Goal: Task Accomplishment & Management: Use online tool/utility

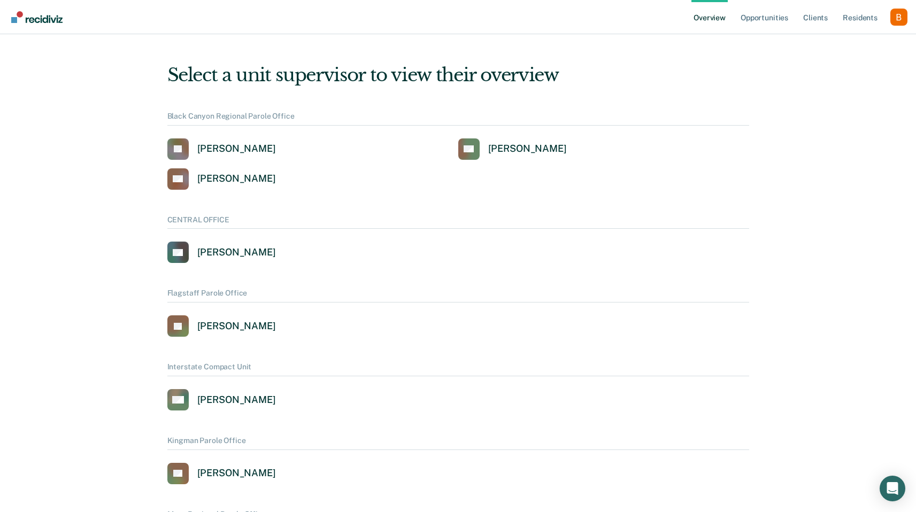
click at [890, 18] on div "Profile dropdown button" at bounding box center [898, 17] width 17 height 17
click at [855, 46] on link "Profile" at bounding box center [856, 42] width 86 height 9
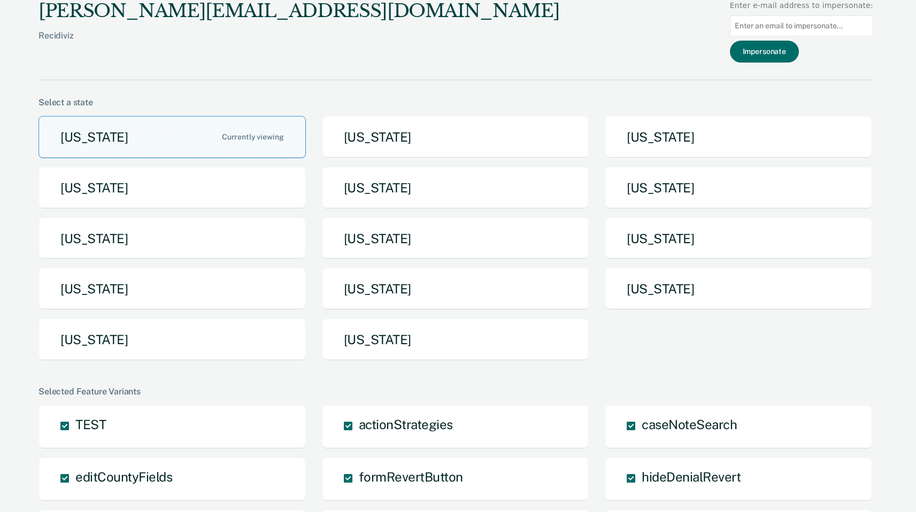
click at [688, 212] on div "[US_STATE] [US_STATE] [US_STATE] [US_STATE] [US_STATE] [US_STATE] [US_STATE] [U…" at bounding box center [455, 242] width 835 height 253
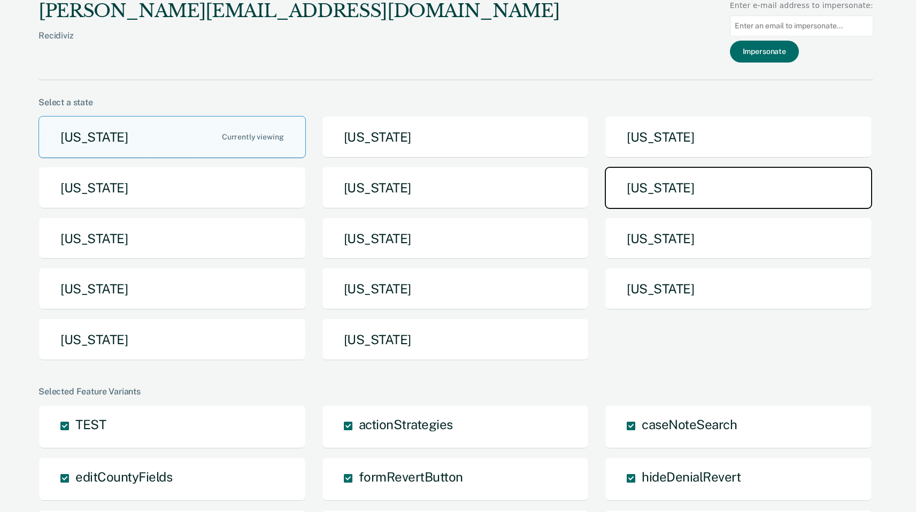
click at [703, 199] on button "[US_STATE]" at bounding box center [738, 188] width 267 height 42
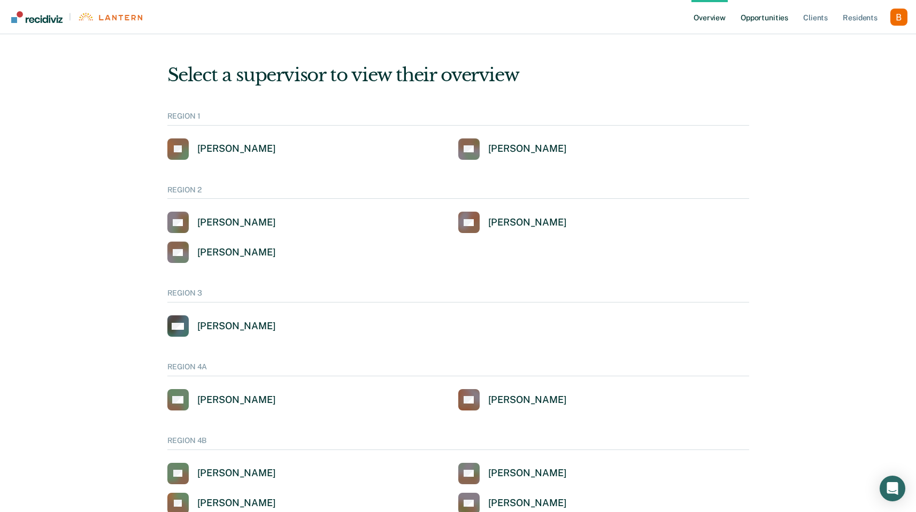
click at [777, 14] on link "Opportunities" at bounding box center [764, 17] width 52 height 34
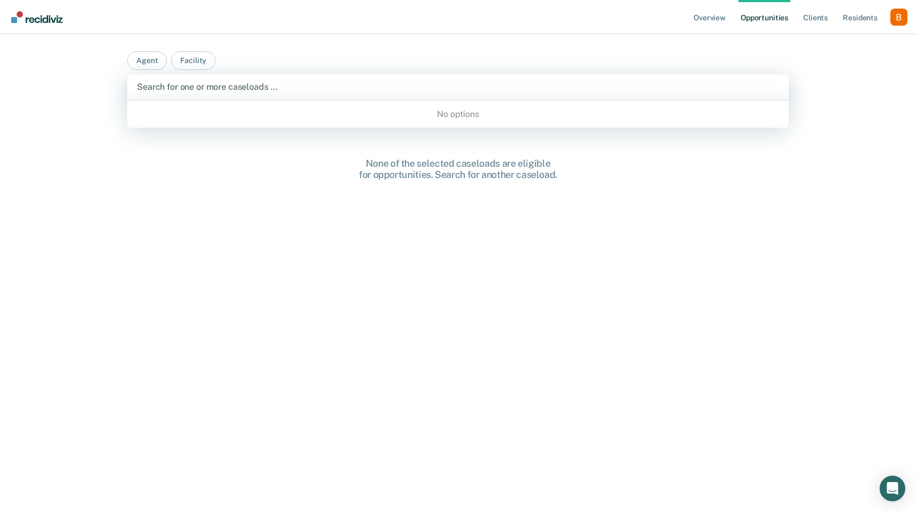
click at [300, 94] on div "Search for one or more caseloads …" at bounding box center [458, 87] width 644 height 14
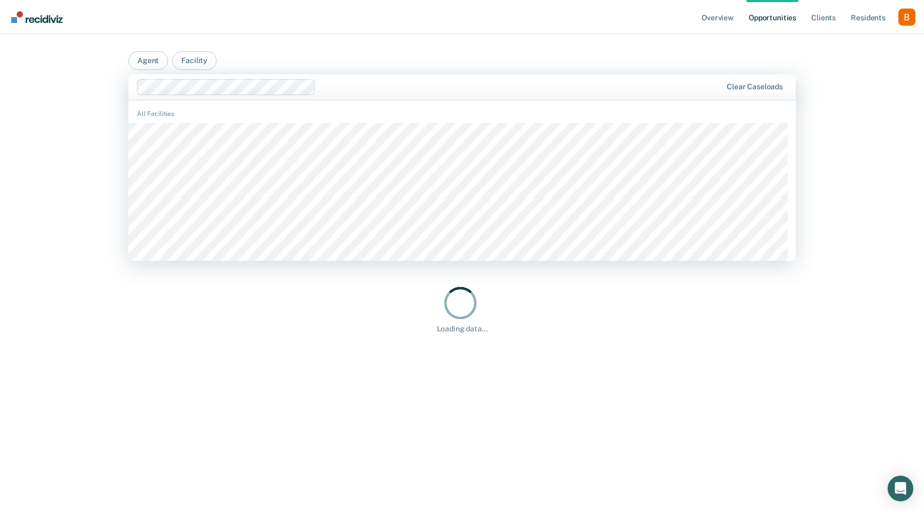
type input "i"
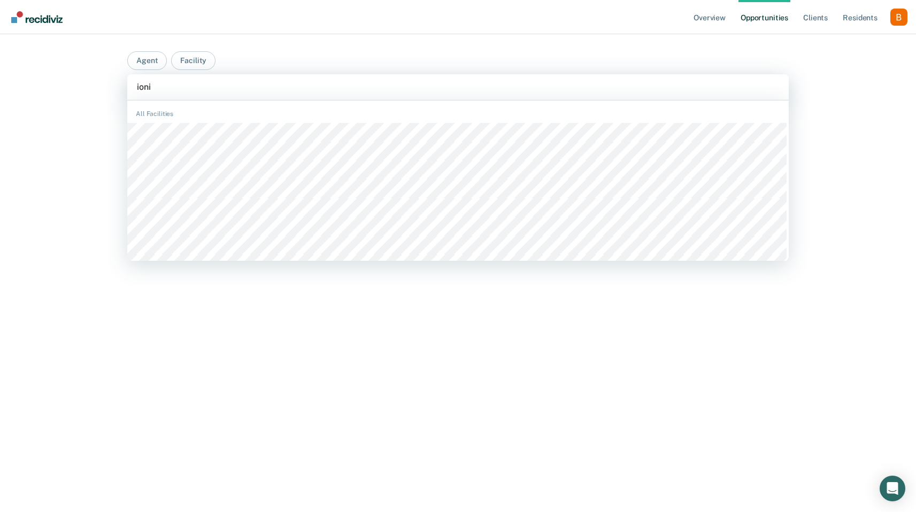
type input "ionia"
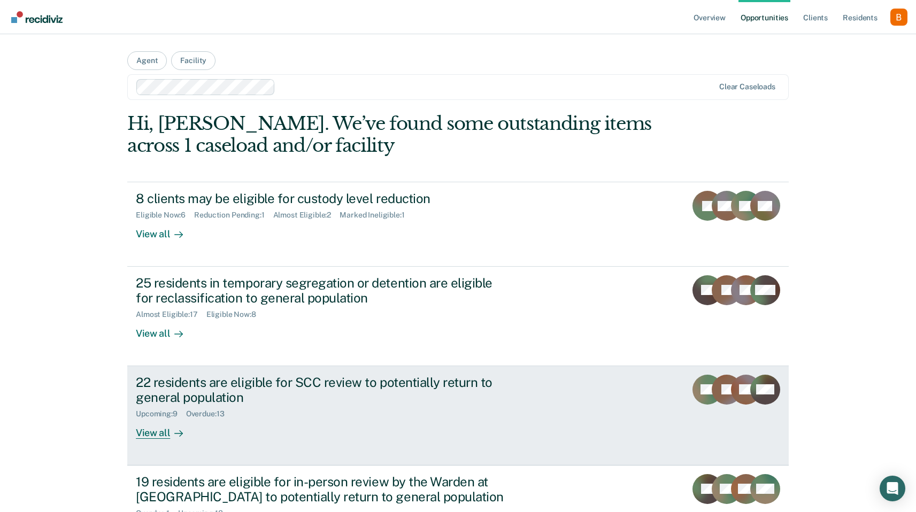
click at [219, 398] on div "22 residents are eligible for SCC review to potentially return to general popul…" at bounding box center [323, 390] width 375 height 31
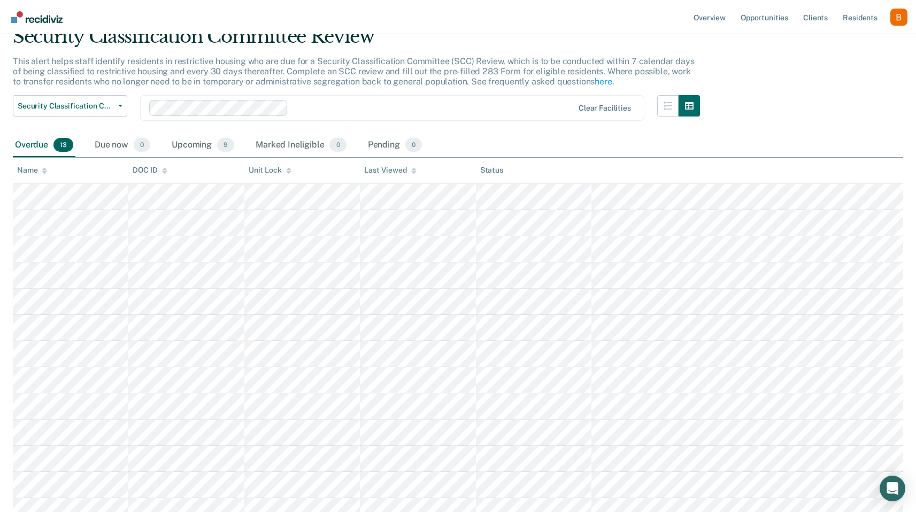
scroll to position [60, 0]
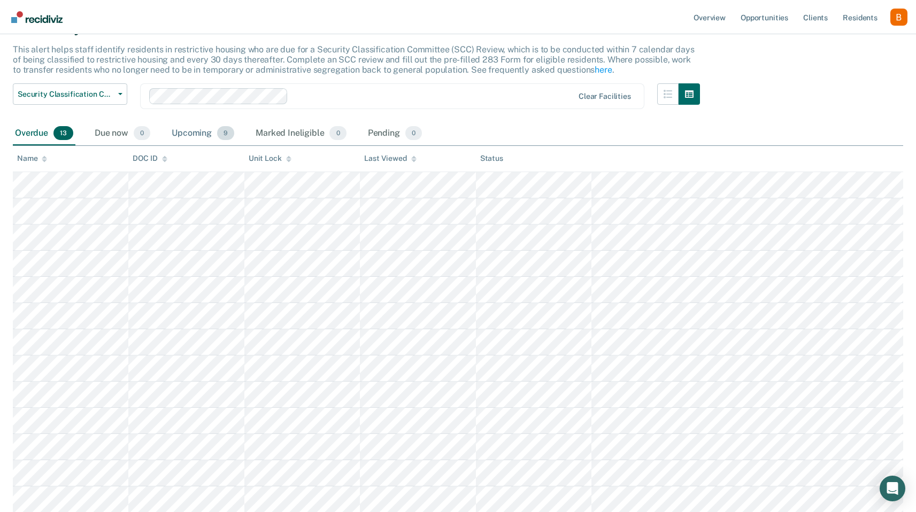
click at [208, 133] on div "Upcoming 9" at bounding box center [202, 134] width 67 height 24
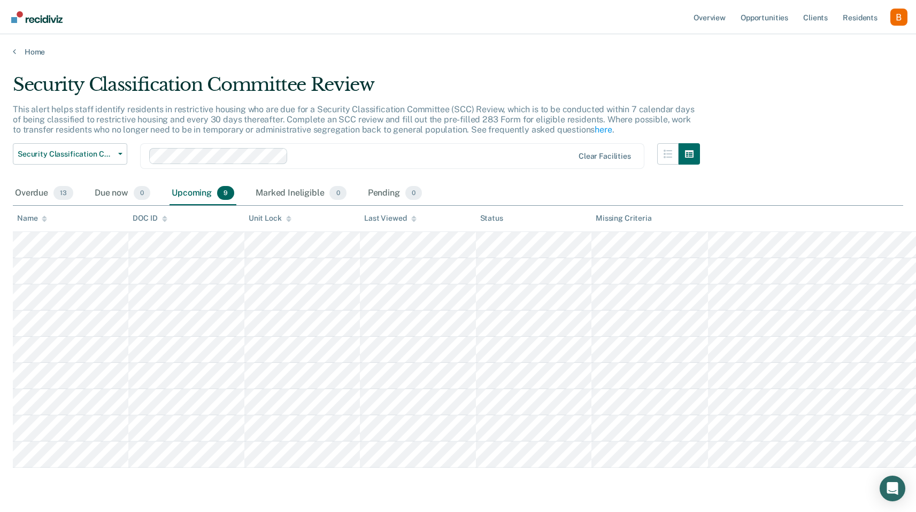
scroll to position [0, 0]
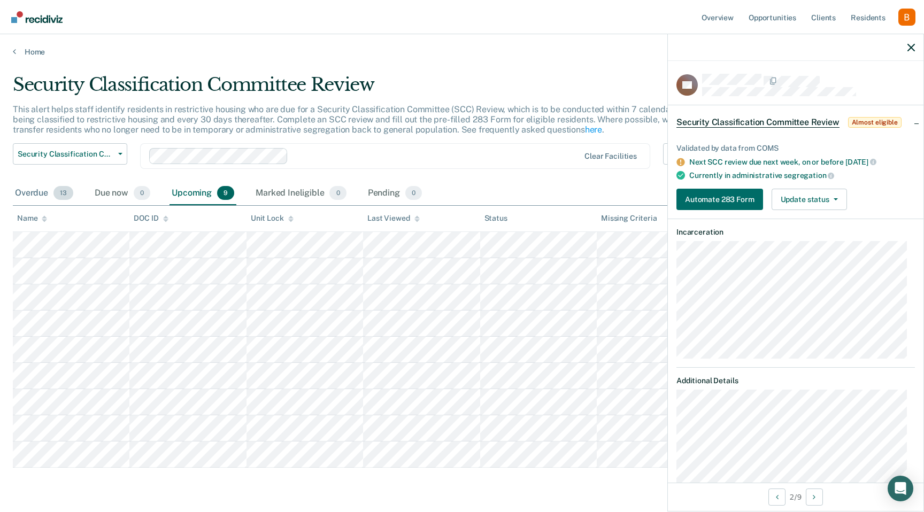
click at [17, 197] on div "Overdue 13" at bounding box center [44, 194] width 63 height 24
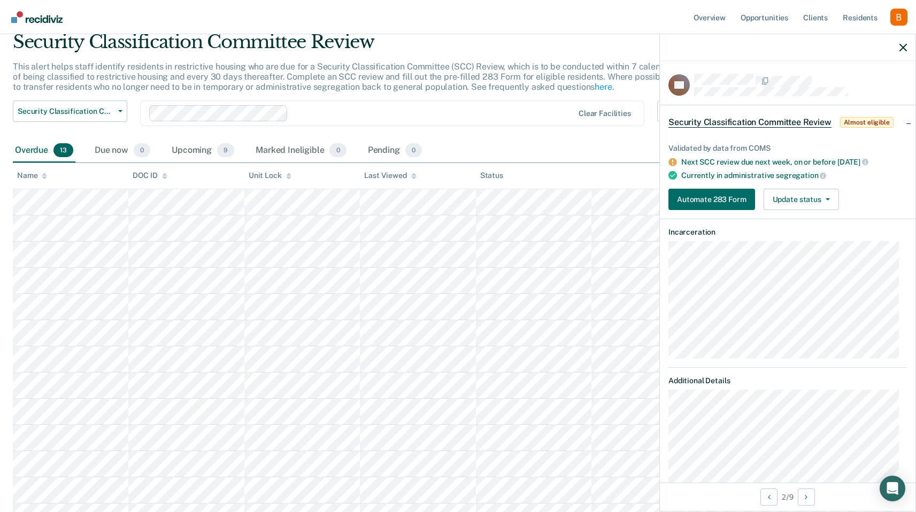
scroll to position [60, 0]
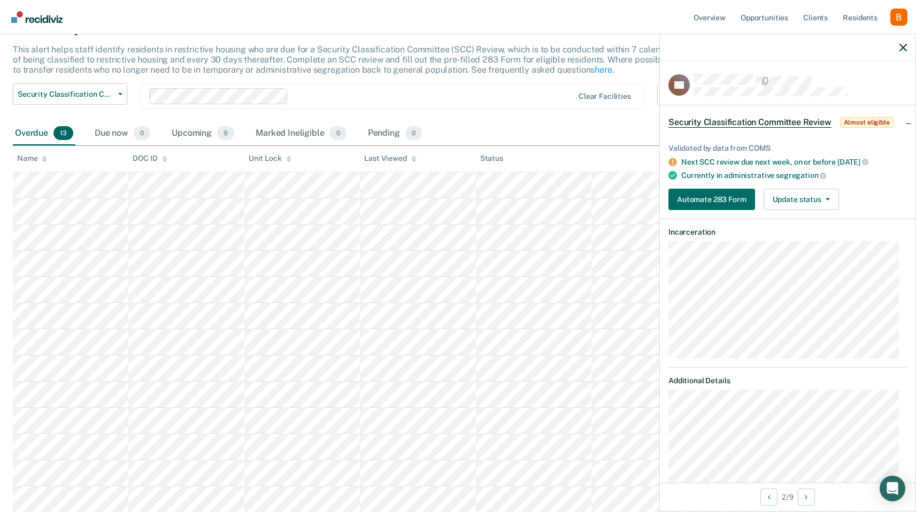
click at [906, 53] on div at bounding box center [788, 47] width 256 height 27
click at [908, 47] on div at bounding box center [788, 47] width 256 height 27
click at [907, 41] on div at bounding box center [788, 47] width 256 height 27
click at [896, 51] on div at bounding box center [788, 47] width 256 height 27
click at [722, 198] on button "Automate 283 Form" at bounding box center [711, 199] width 87 height 21
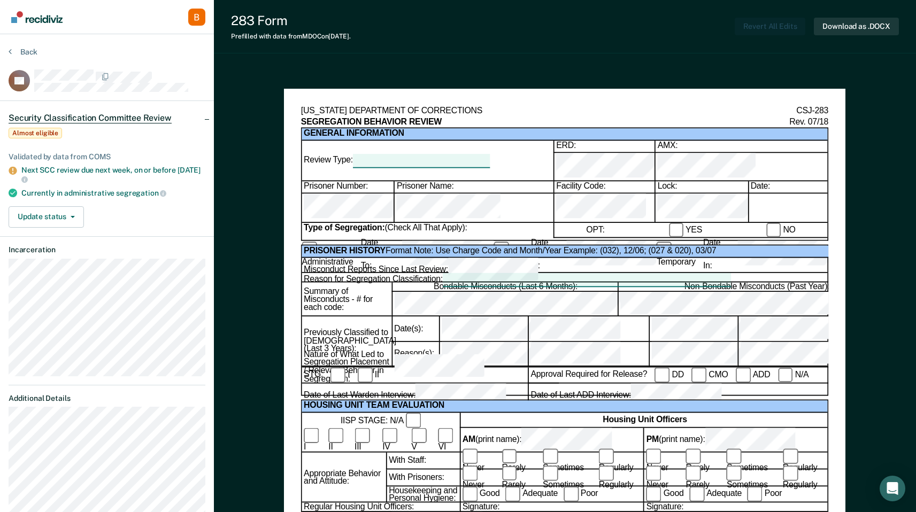
click at [28, 57] on div "Back" at bounding box center [107, 58] width 197 height 22
click at [26, 52] on button "Back" at bounding box center [23, 52] width 29 height 10
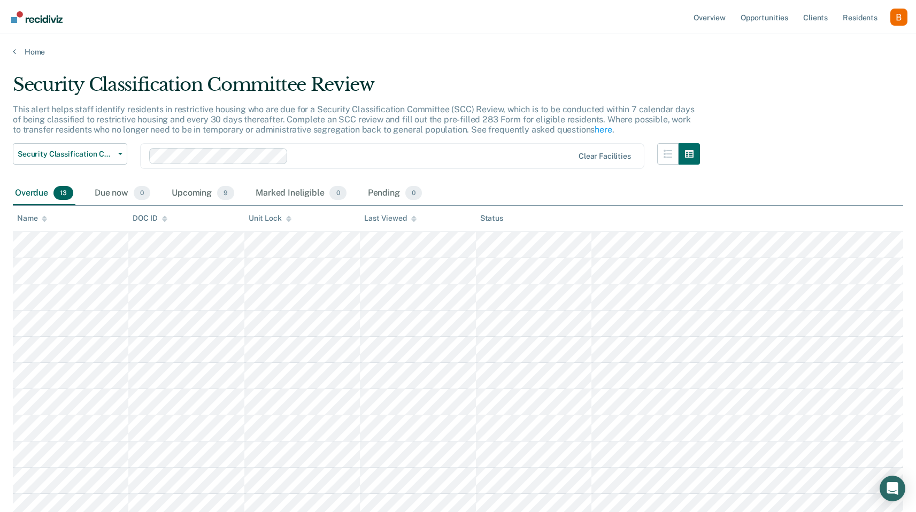
click at [834, 28] on ul "Overview Opportunities Client s Resident s" at bounding box center [790, 17] width 199 height 34
click at [831, 18] on ul "Overview Opportunities Client s Resident s" at bounding box center [790, 17] width 199 height 34
click at [857, 16] on link "Resident s" at bounding box center [860, 17] width 39 height 34
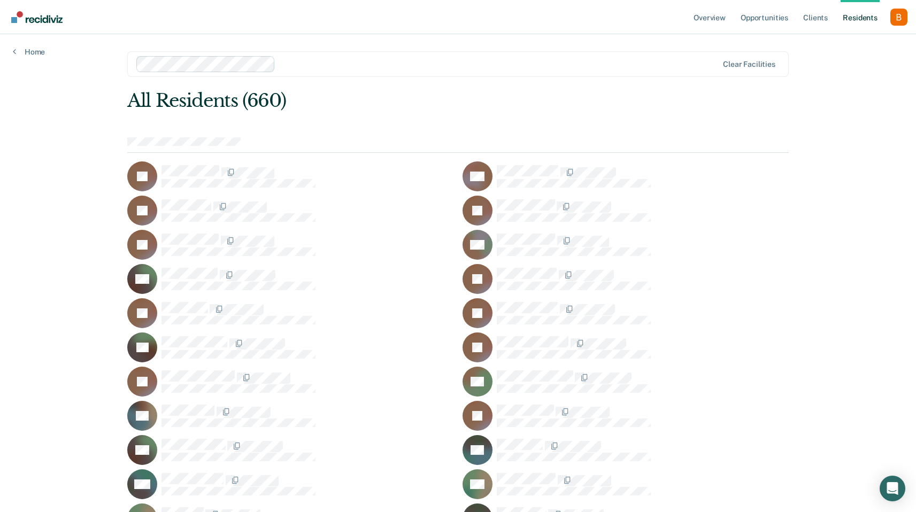
click at [300, 77] on main "Clear facilities All Residents (660) JA RA JA JA JA AA DA JA JA JA TA JA JA SA …" at bounding box center [457, 260] width 687 height 452
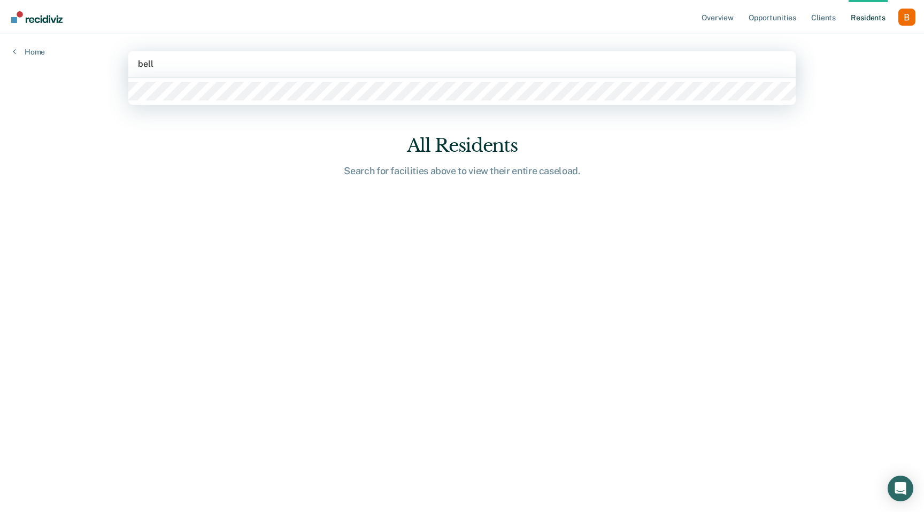
type input "bella"
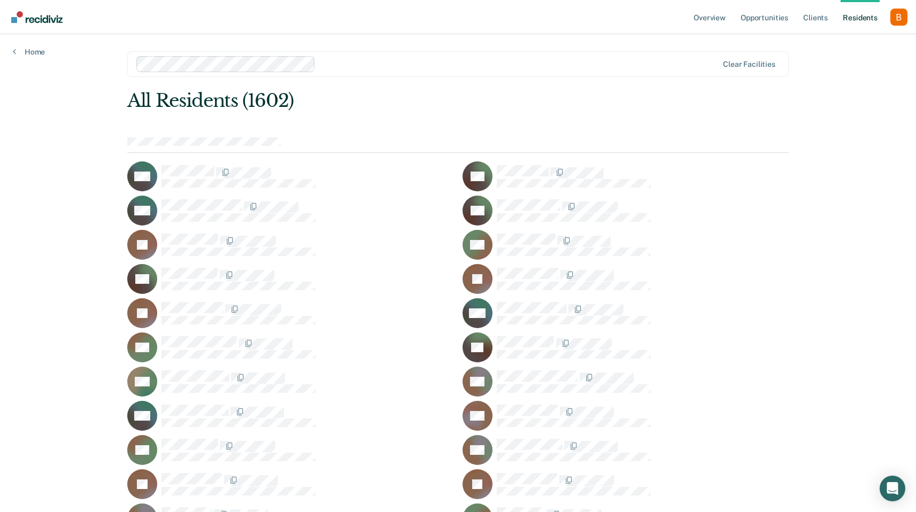
scroll to position [7100, 0]
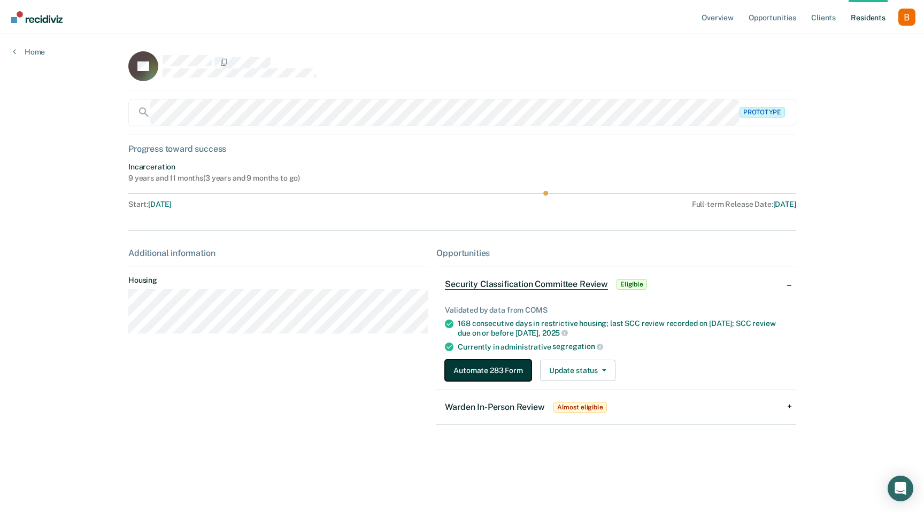
click at [459, 372] on button "Automate 283 Form" at bounding box center [488, 370] width 87 height 21
